Goal: Download file/media: Download file/media

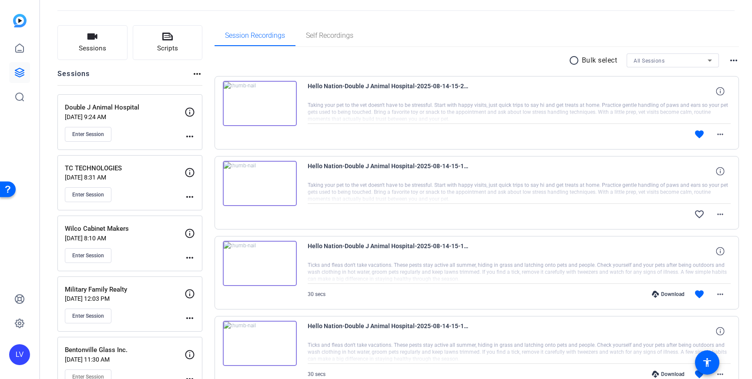
scroll to position [39, 0]
click at [132, 189] on div "Enter Session" at bounding box center [125, 193] width 120 height 15
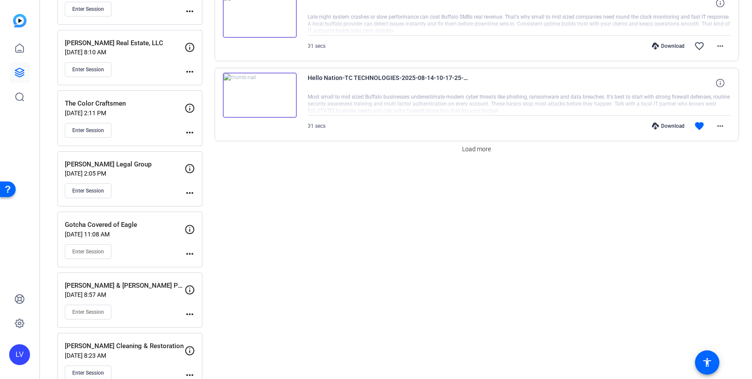
scroll to position [728, 0]
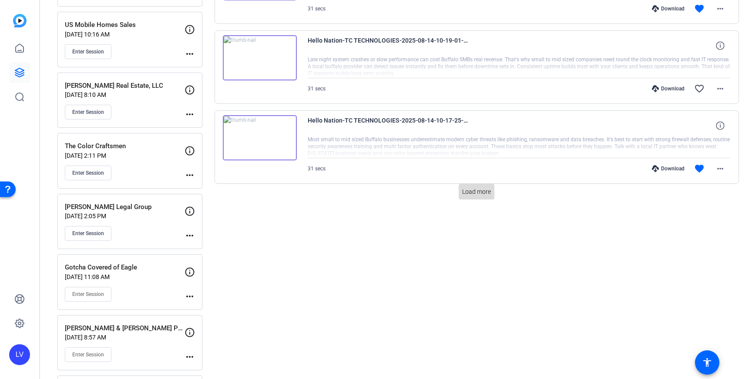
click at [475, 193] on span "Load more" at bounding box center [476, 192] width 29 height 9
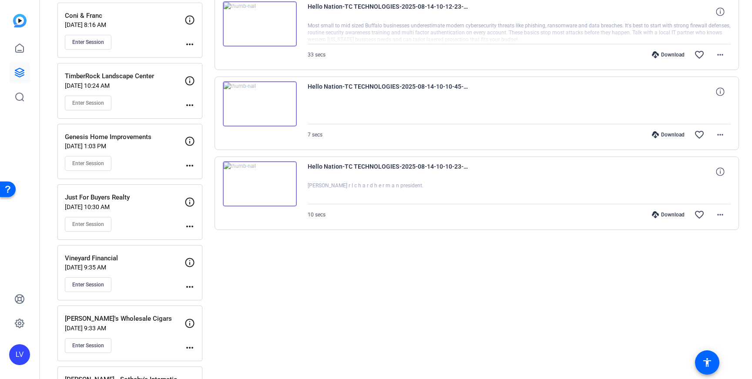
scroll to position [1157, 0]
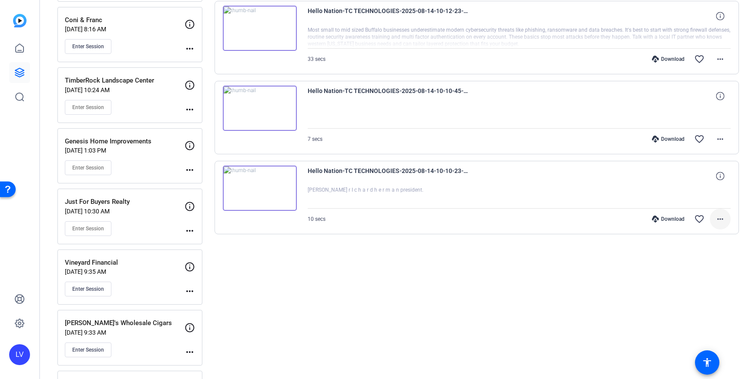
click at [721, 217] on mat-icon "more_horiz" at bounding box center [720, 219] width 10 height 10
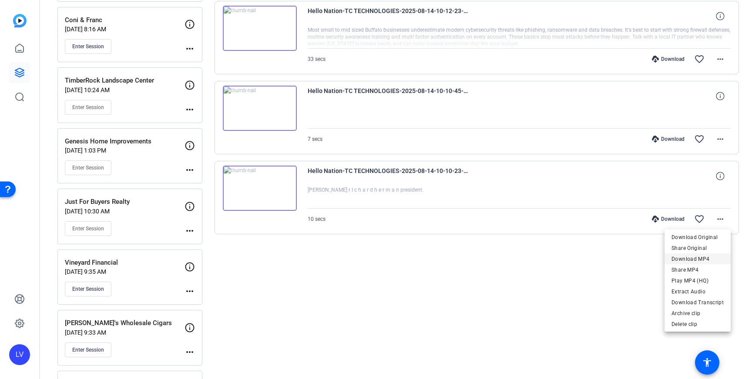
click at [691, 258] on span "Download MP4" at bounding box center [697, 259] width 52 height 10
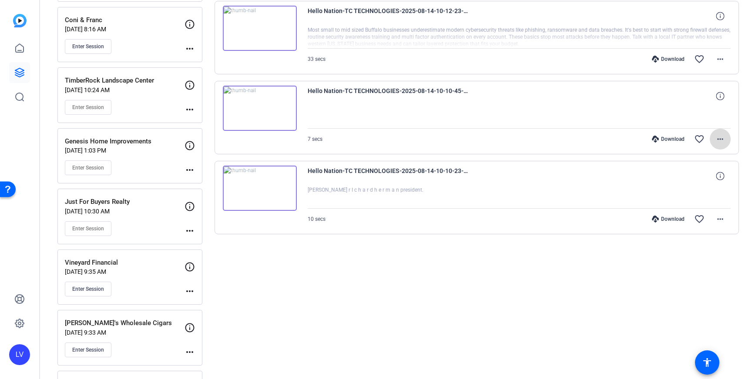
click at [725, 141] on mat-icon "more_horiz" at bounding box center [720, 139] width 10 height 10
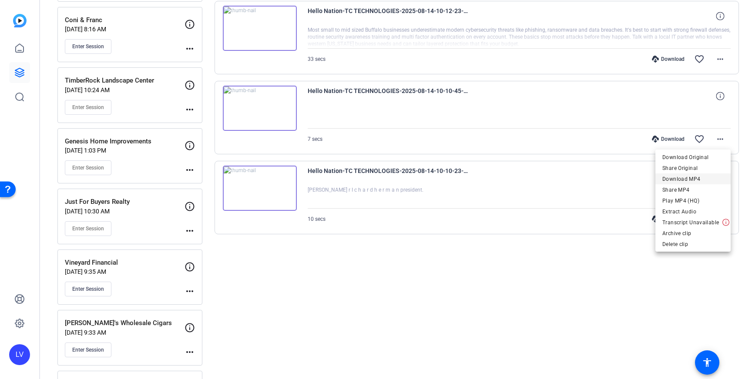
click at [701, 177] on span "Download MP4" at bounding box center [692, 179] width 61 height 10
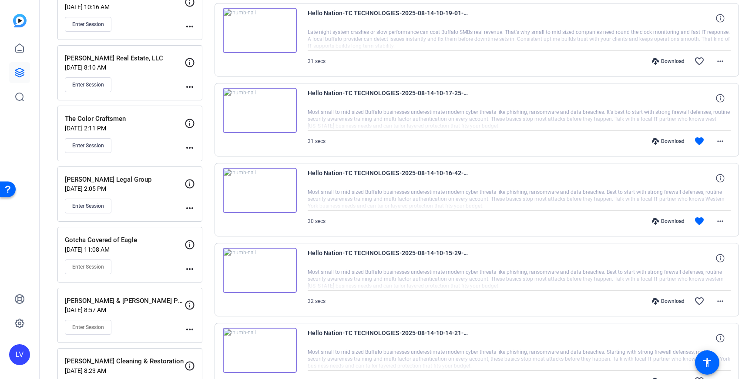
scroll to position [754, 0]
click at [724, 225] on mat-icon "more_horiz" at bounding box center [720, 222] width 10 height 10
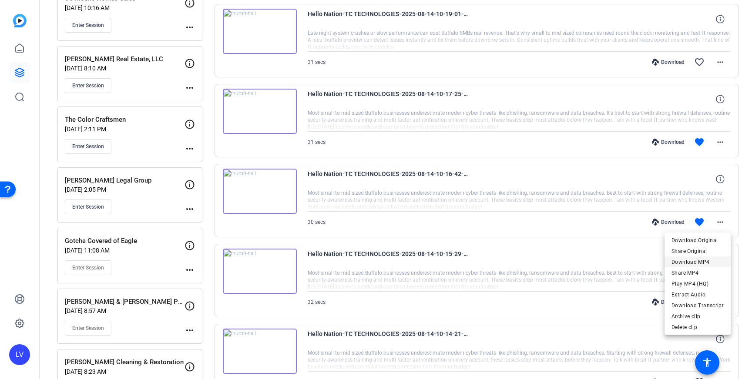
click at [699, 266] on span "Download MP4" at bounding box center [697, 262] width 52 height 10
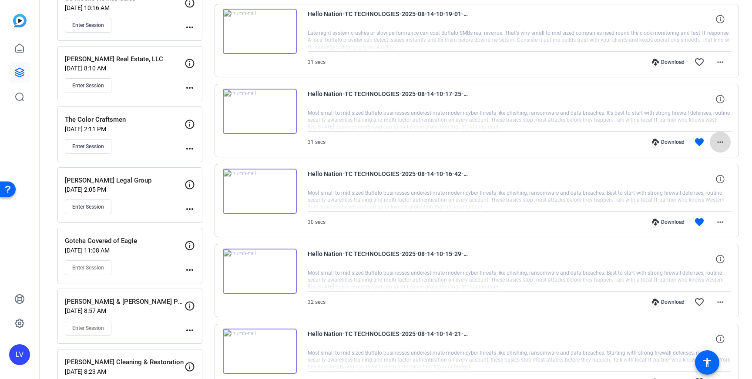
click at [724, 138] on mat-icon "more_horiz" at bounding box center [720, 142] width 10 height 10
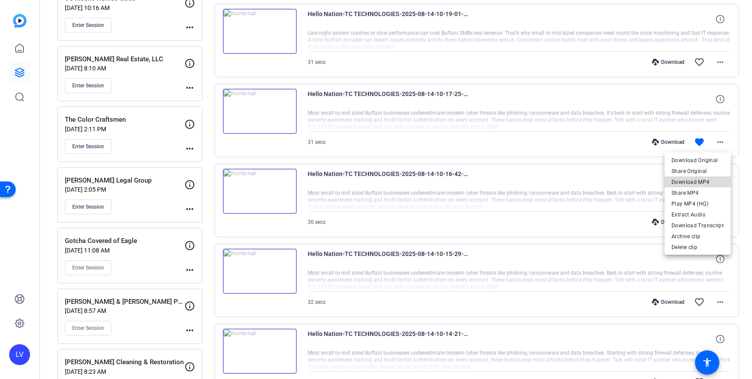
click at [709, 177] on span "Download MP4" at bounding box center [697, 182] width 52 height 10
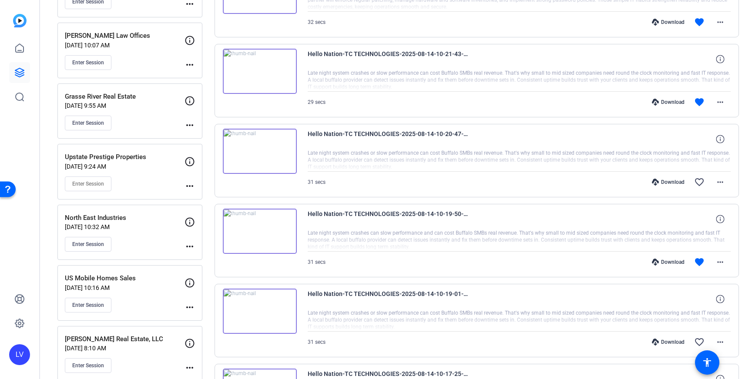
scroll to position [468, 0]
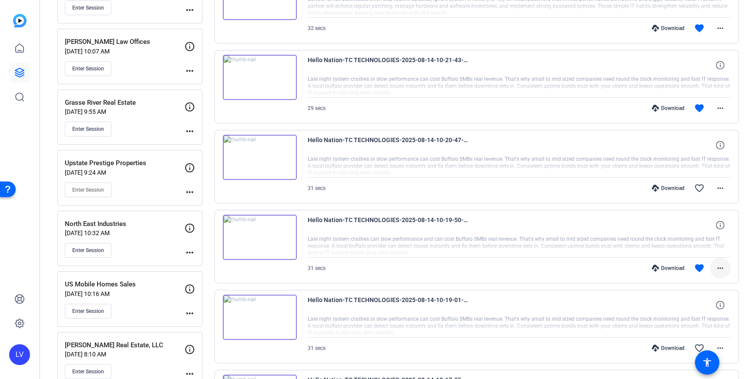
click at [718, 268] on mat-icon "more_horiz" at bounding box center [720, 268] width 10 height 10
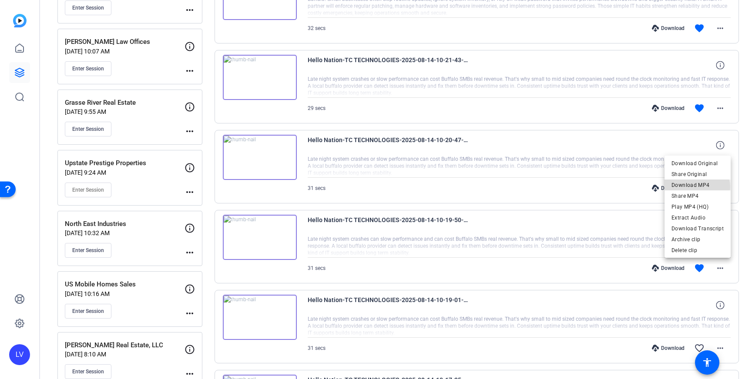
click at [697, 187] on span "Download MP4" at bounding box center [697, 185] width 52 height 10
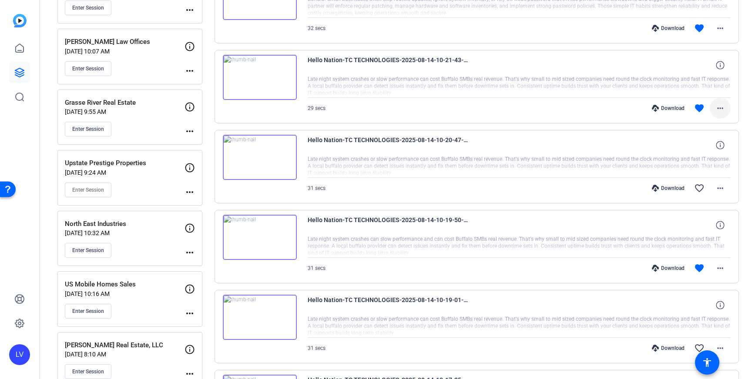
click at [722, 108] on mat-icon "more_horiz" at bounding box center [720, 108] width 10 height 10
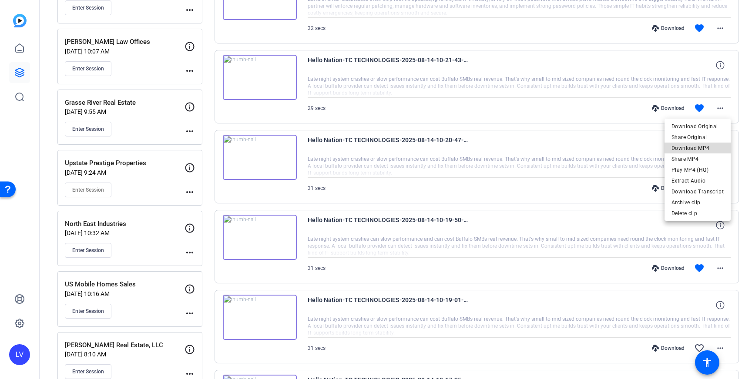
click at [708, 147] on span "Download MP4" at bounding box center [697, 148] width 52 height 10
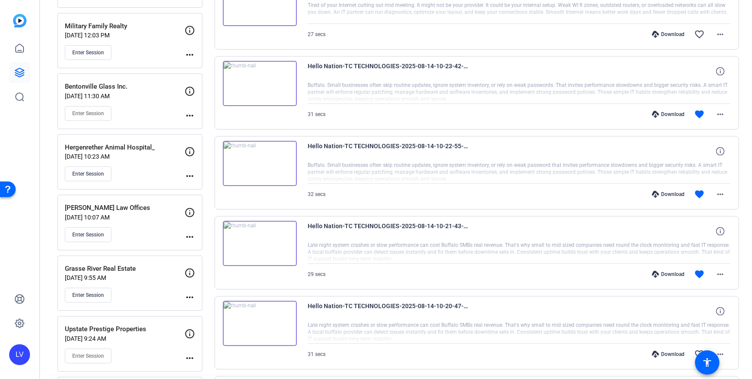
scroll to position [306, 0]
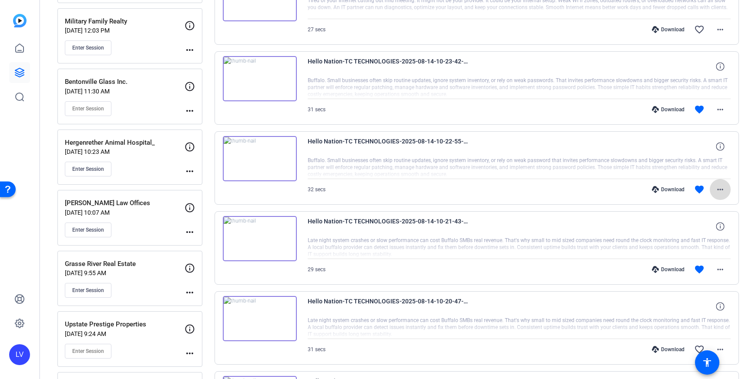
click at [718, 185] on mat-icon "more_horiz" at bounding box center [720, 189] width 10 height 10
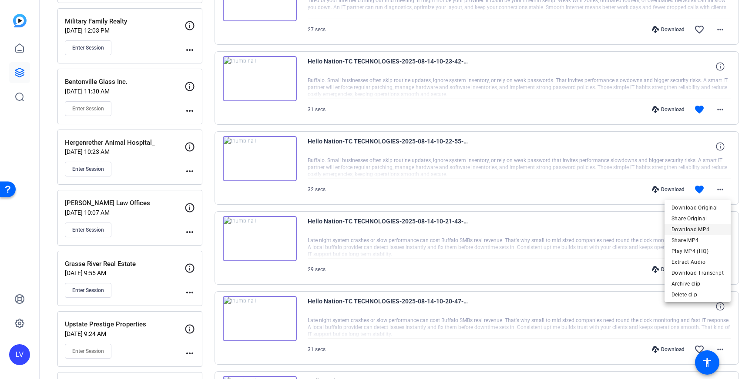
click at [691, 227] on span "Download MP4" at bounding box center [697, 230] width 52 height 10
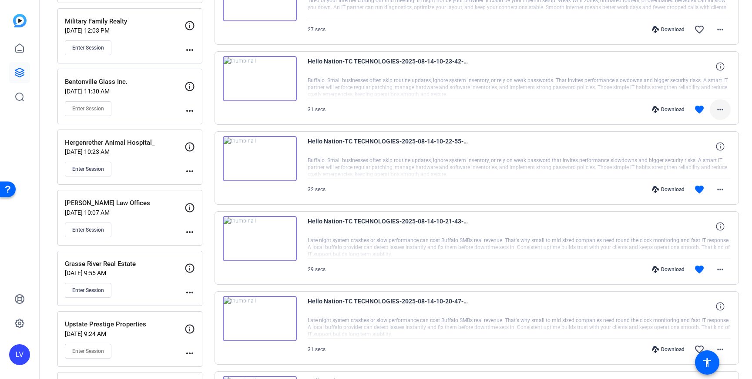
click at [716, 111] on mat-icon "more_horiz" at bounding box center [720, 109] width 10 height 10
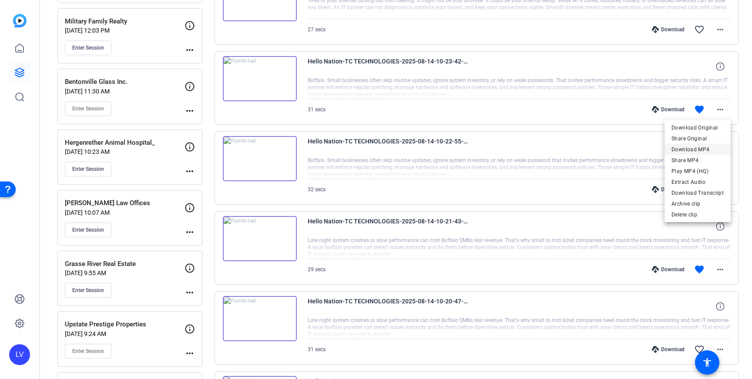
click at [698, 148] on span "Download MP4" at bounding box center [697, 149] width 52 height 10
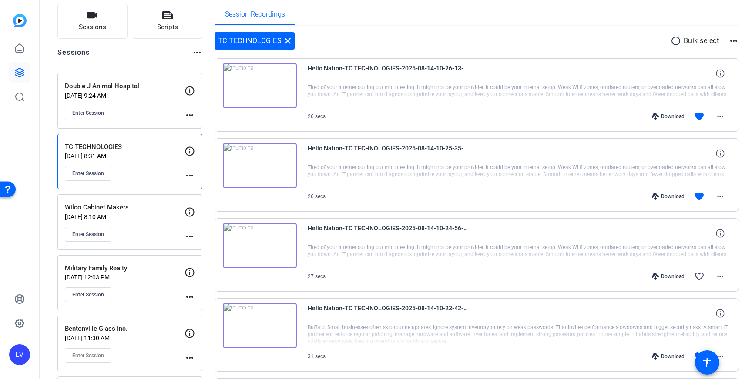
scroll to position [56, 0]
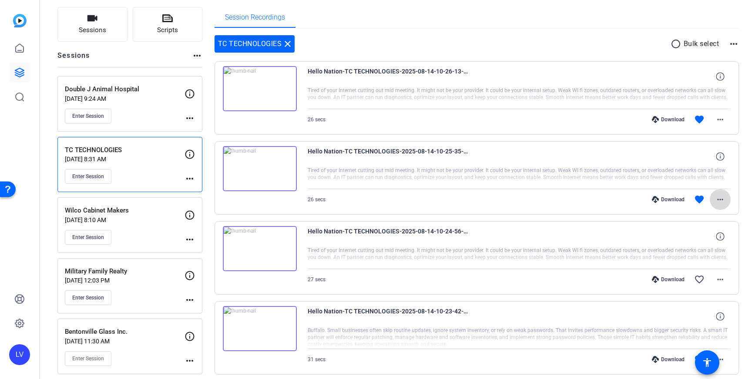
click at [725, 204] on mat-icon "more_horiz" at bounding box center [720, 200] width 10 height 10
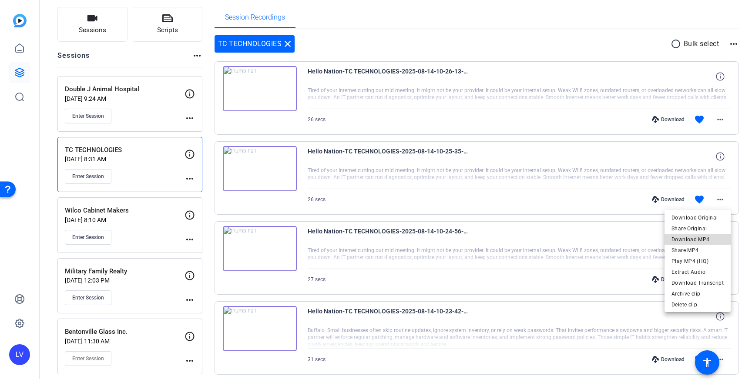
click at [709, 238] on span "Download MP4" at bounding box center [697, 240] width 52 height 10
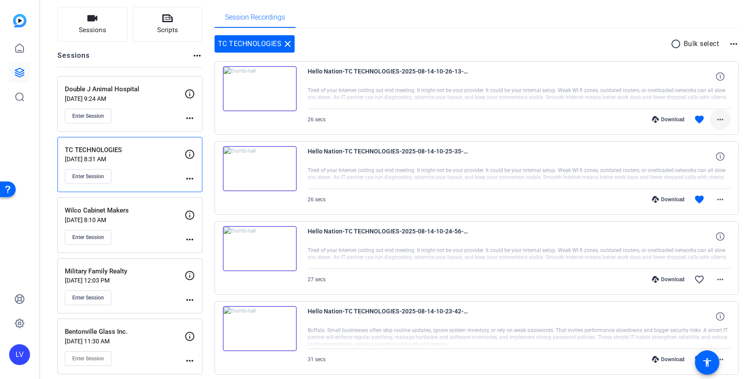
click at [717, 118] on mat-icon "more_horiz" at bounding box center [720, 119] width 10 height 10
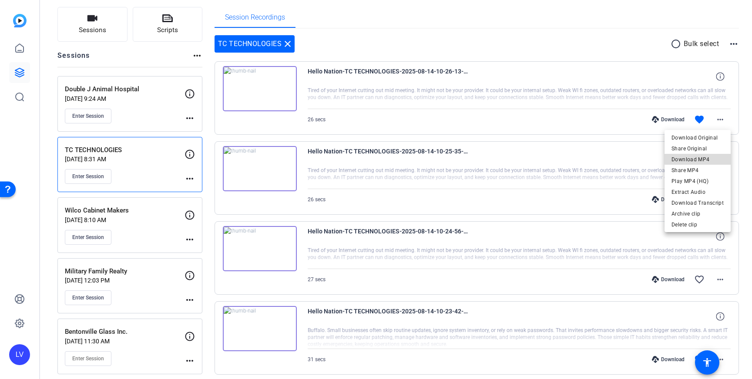
click at [700, 156] on span "Download MP4" at bounding box center [697, 159] width 52 height 10
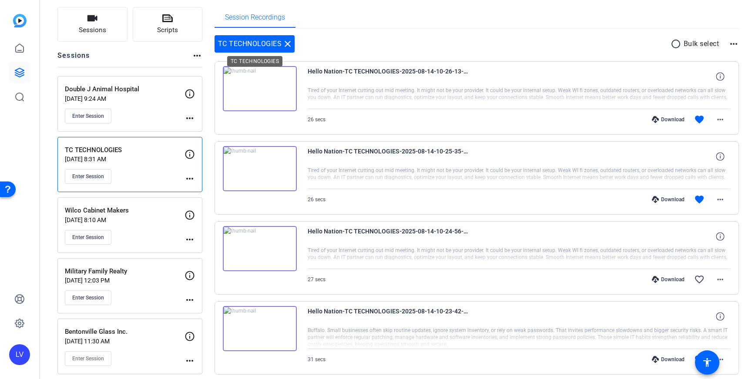
click at [289, 43] on mat-icon "close" at bounding box center [287, 44] width 10 height 10
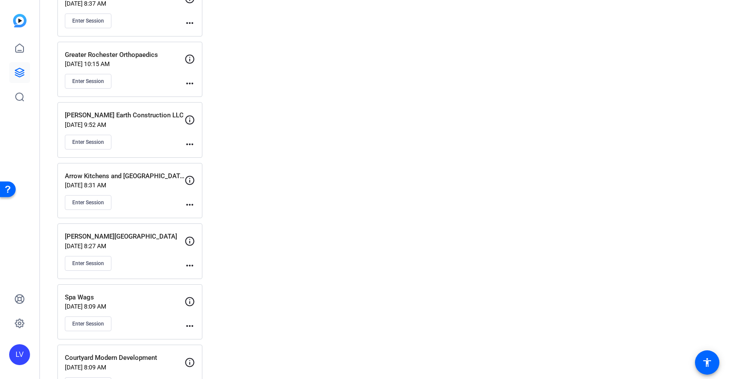
scroll to position [1729, 0]
click at [141, 252] on div "[PERSON_NAME][GEOGRAPHIC_DATA] [DATE] 8:27 AM Enter Session" at bounding box center [125, 251] width 120 height 39
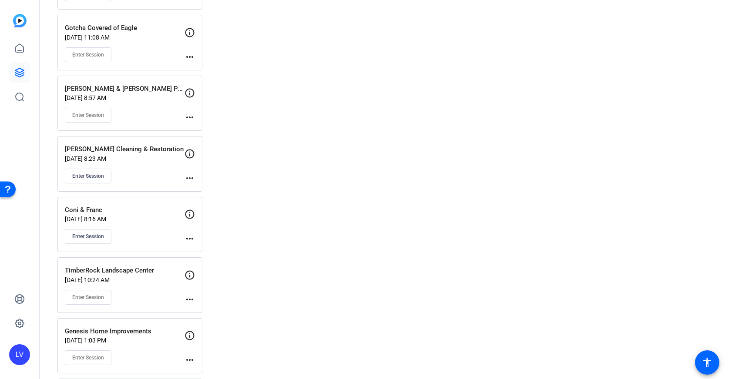
scroll to position [756, 0]
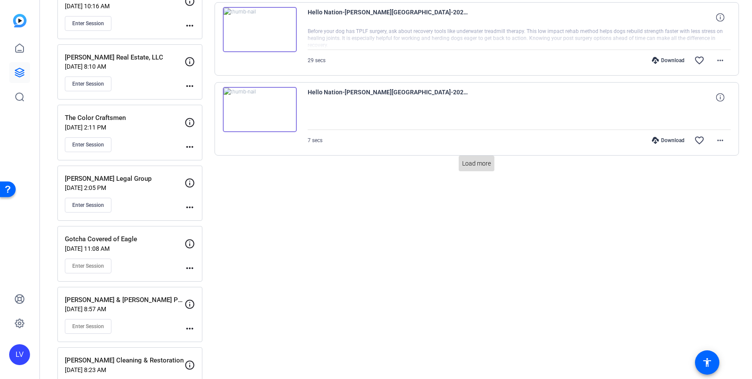
click at [466, 162] on span "Load more" at bounding box center [476, 163] width 29 height 9
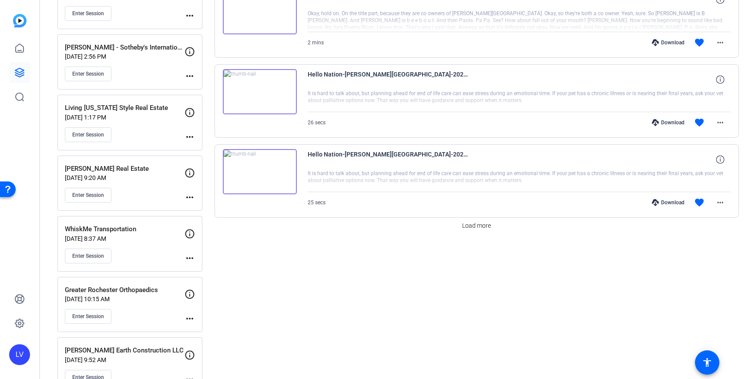
scroll to position [1554, 0]
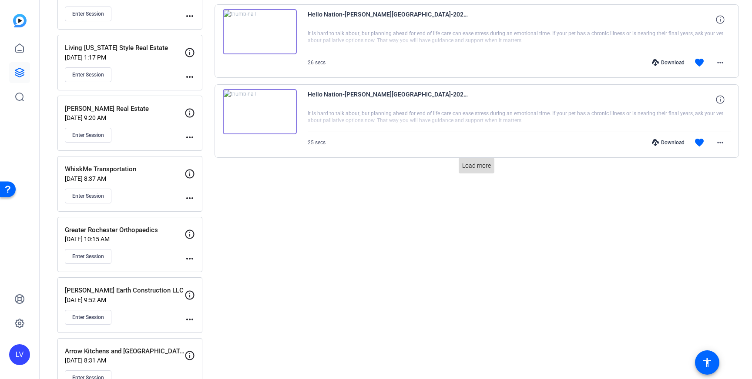
click at [472, 163] on span "Load more" at bounding box center [476, 165] width 29 height 9
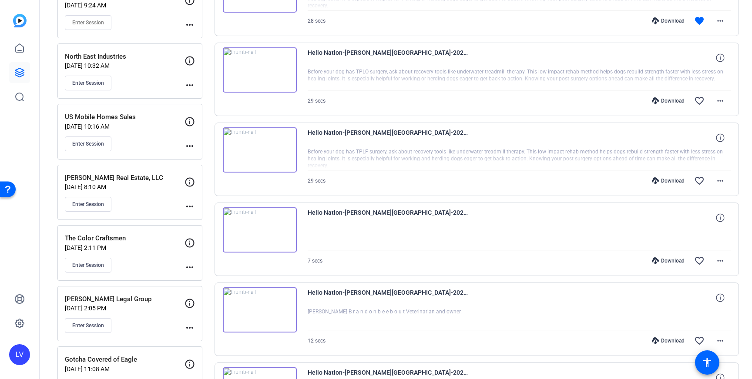
scroll to position [640, 0]
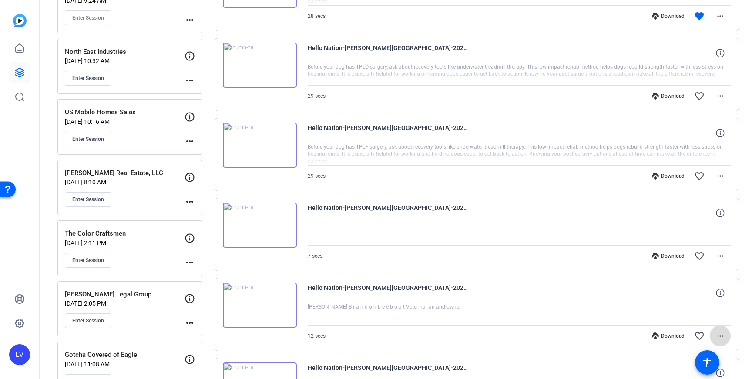
click at [719, 336] on mat-icon "more_horiz" at bounding box center [720, 336] width 10 height 10
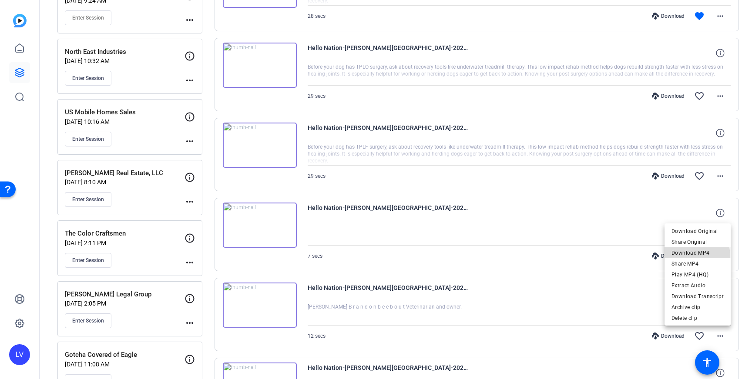
click at [696, 256] on span "Download MP4" at bounding box center [697, 253] width 52 height 10
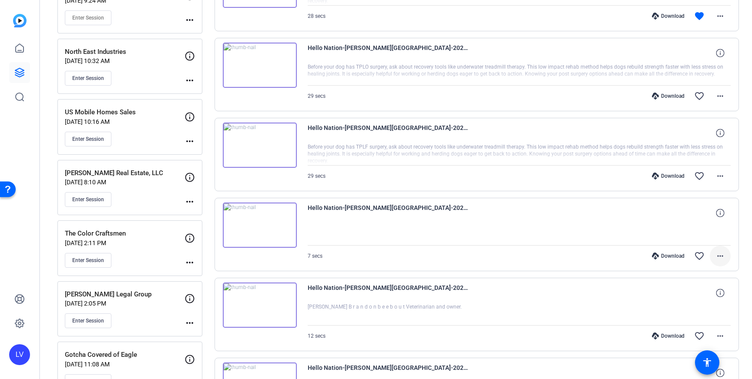
click at [722, 254] on mat-icon "more_horiz" at bounding box center [720, 256] width 10 height 10
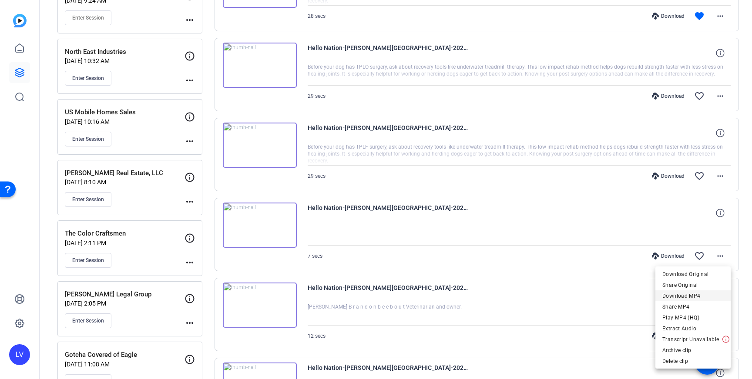
click at [698, 297] on span "Download MP4" at bounding box center [692, 296] width 61 height 10
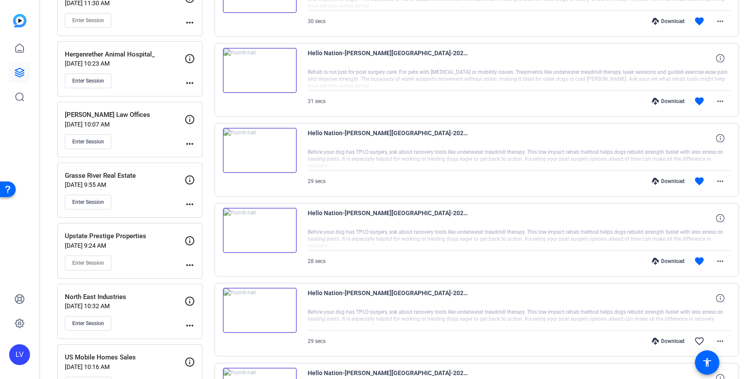
scroll to position [394, 0]
click at [720, 264] on mat-icon "more_horiz" at bounding box center [720, 262] width 10 height 10
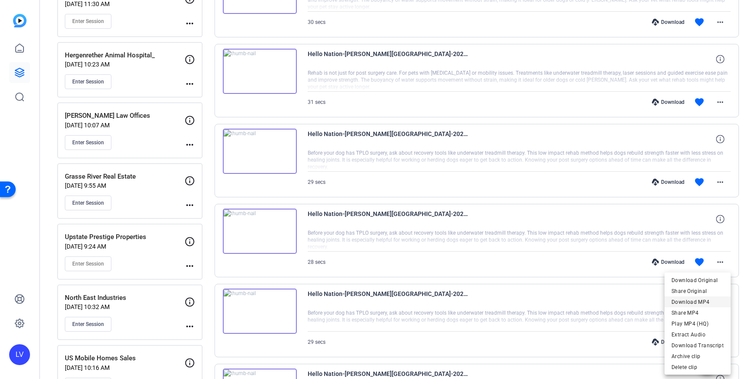
click at [702, 300] on span "Download MP4" at bounding box center [697, 302] width 52 height 10
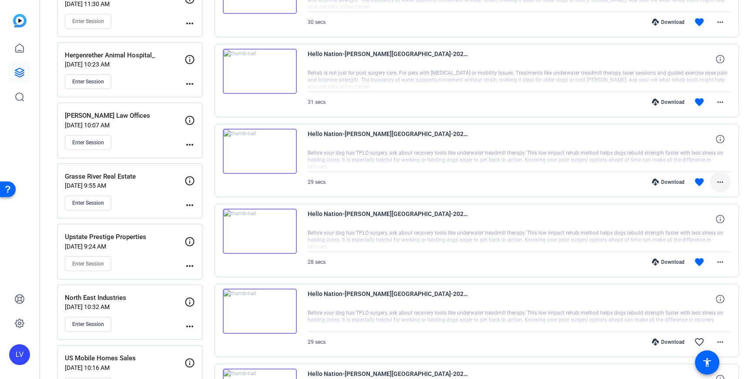
click at [723, 181] on mat-icon "more_horiz" at bounding box center [720, 182] width 10 height 10
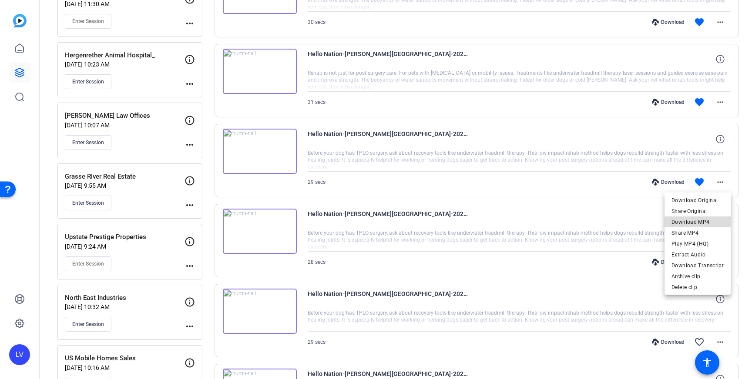
click at [704, 221] on span "Download MP4" at bounding box center [697, 222] width 52 height 10
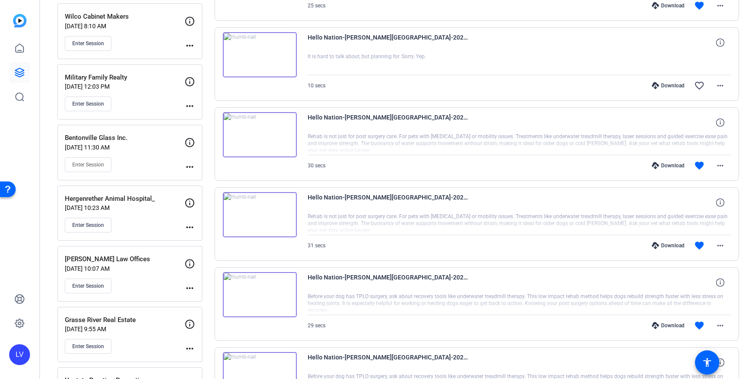
scroll to position [252, 0]
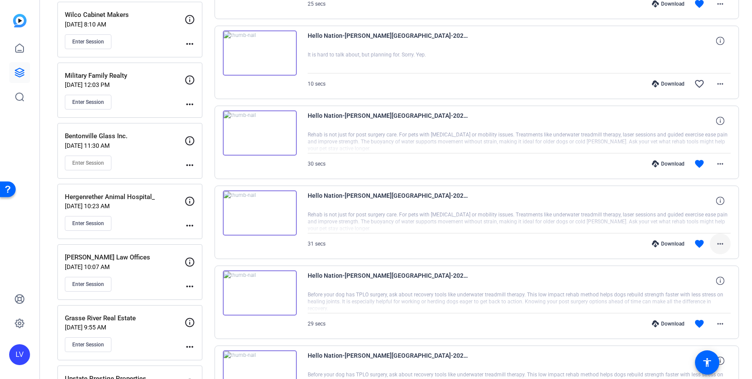
click at [718, 244] on mat-icon "more_horiz" at bounding box center [720, 244] width 10 height 10
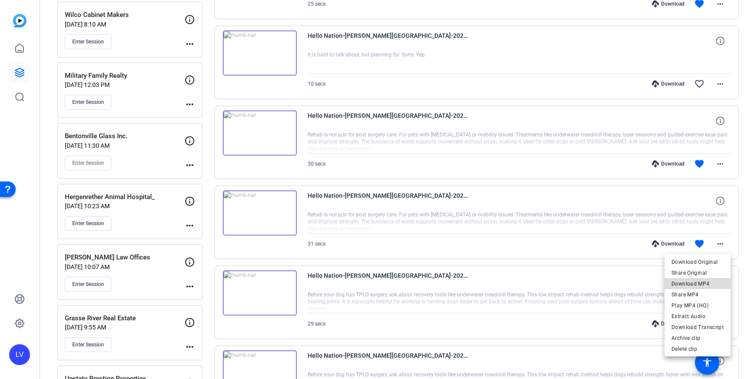
click at [701, 284] on span "Download MP4" at bounding box center [697, 284] width 52 height 10
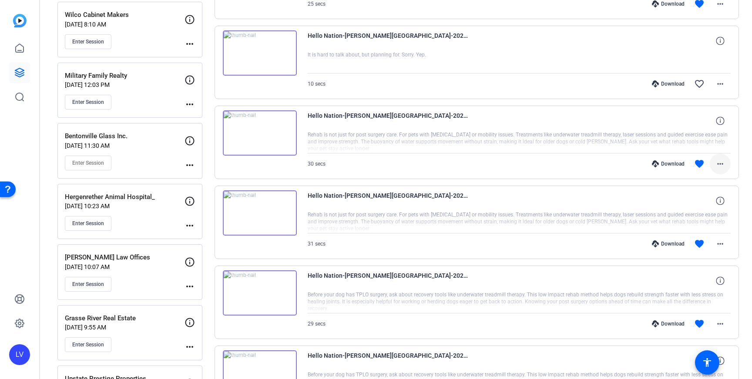
click at [727, 166] on span at bounding box center [720, 164] width 21 height 21
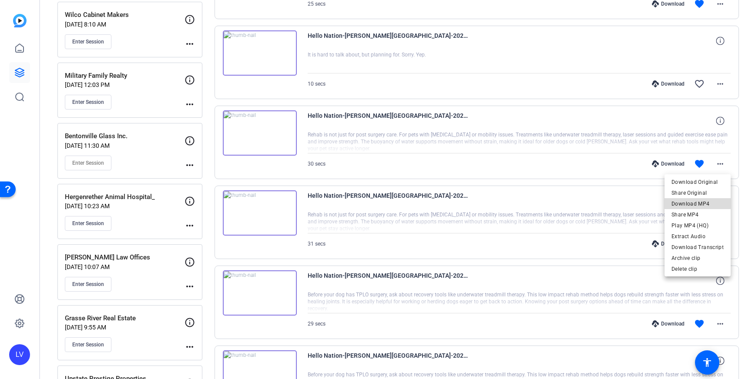
click at [712, 203] on span "Download MP4" at bounding box center [697, 204] width 52 height 10
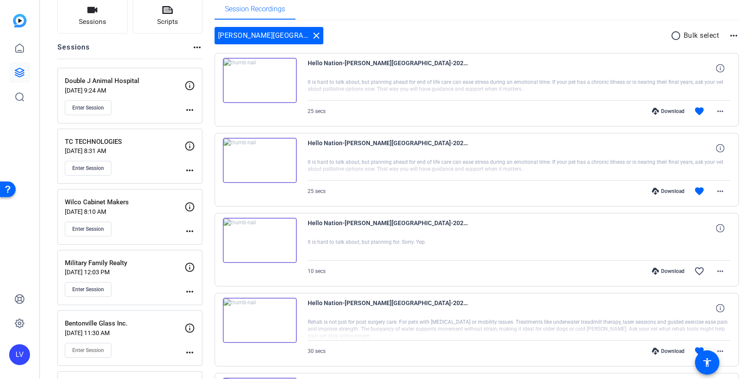
scroll to position [54, 0]
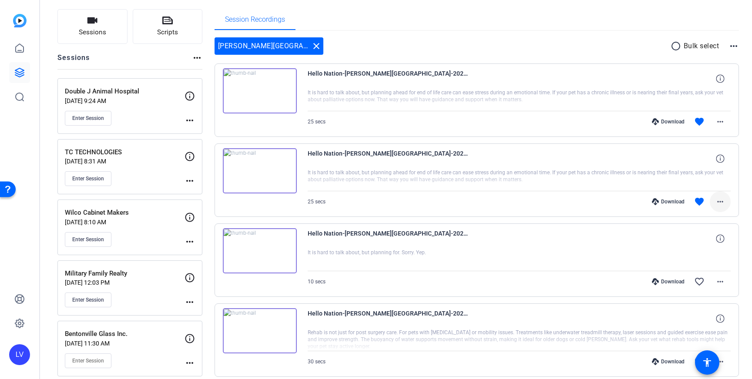
click at [723, 201] on mat-icon "more_horiz" at bounding box center [720, 202] width 10 height 10
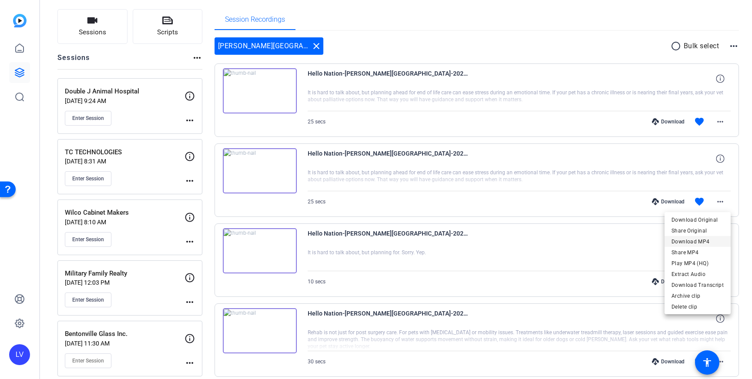
click at [706, 241] on span "Download MP4" at bounding box center [697, 242] width 52 height 10
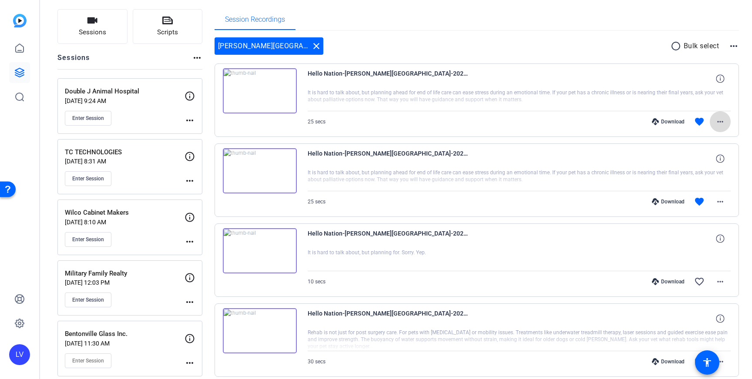
click at [724, 120] on mat-icon "more_horiz" at bounding box center [720, 122] width 10 height 10
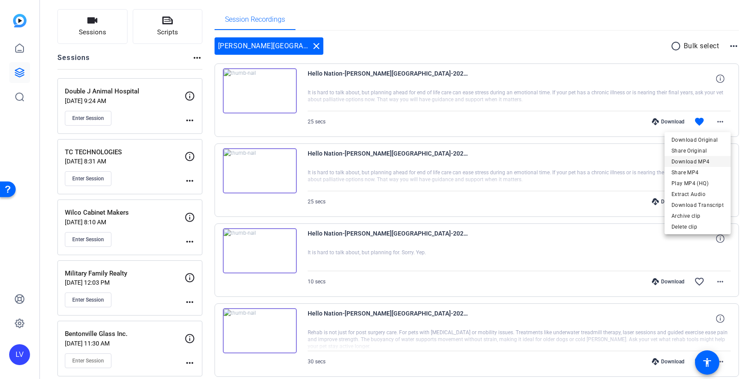
click at [711, 161] on span "Download MP4" at bounding box center [697, 162] width 52 height 10
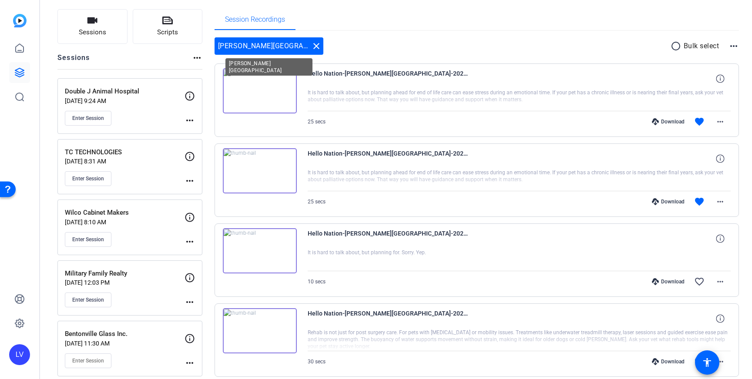
click at [316, 47] on mat-icon "close" at bounding box center [316, 46] width 10 height 10
